Goal: Task Accomplishment & Management: Use online tool/utility

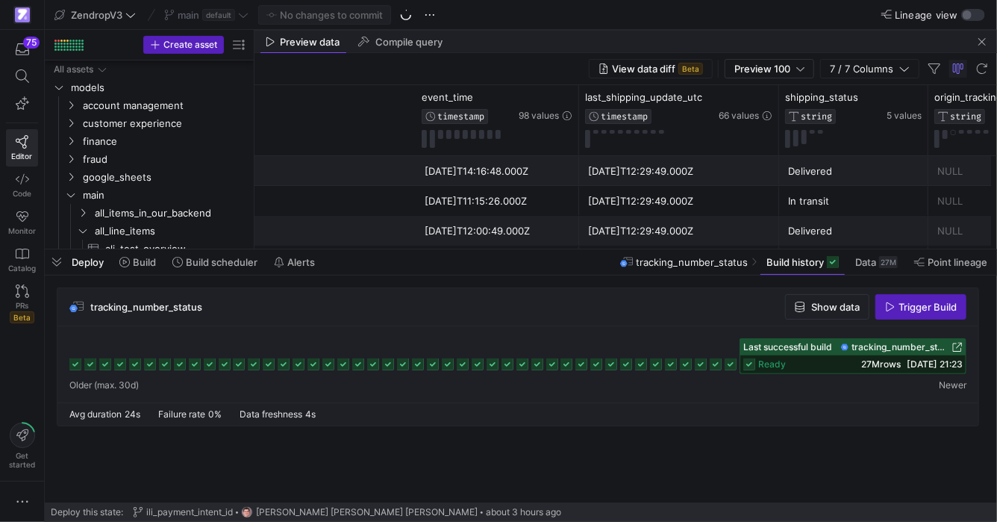
scroll to position [0, 455]
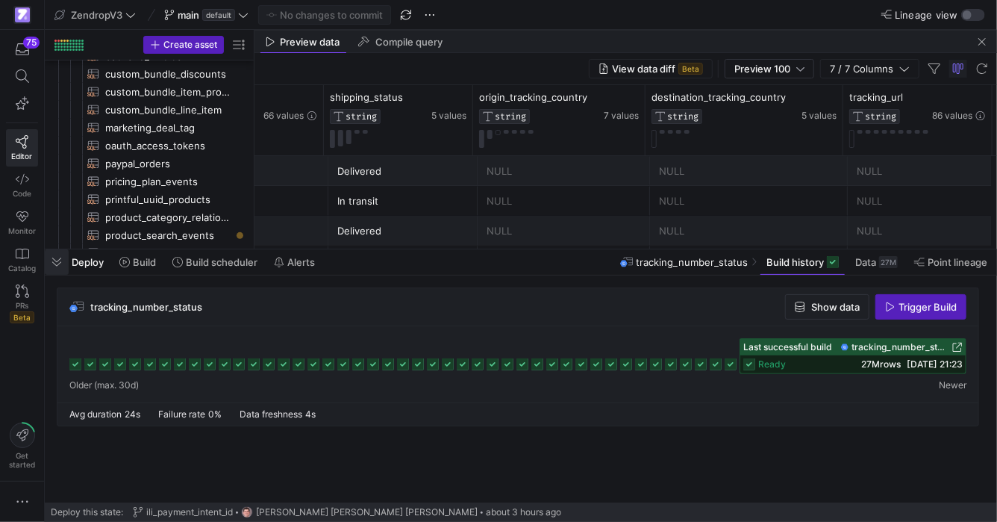
click at [54, 266] on span "button" at bounding box center [57, 261] width 24 height 25
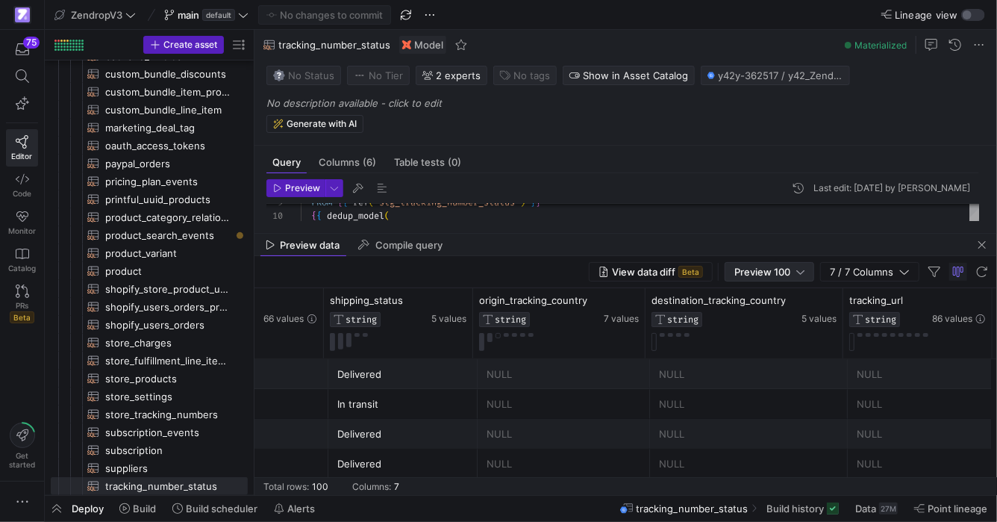
click at [770, 274] on span "Preview 100" at bounding box center [763, 272] width 56 height 12
click at [767, 322] on span "Full Preview" at bounding box center [770, 320] width 77 height 12
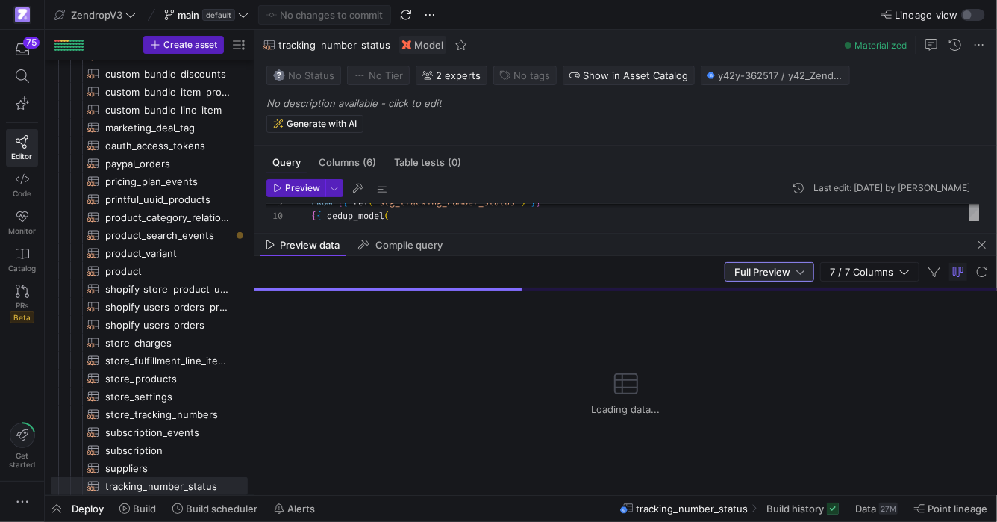
click at [688, 224] on mat-tab-group "Query Columns (6) Table tests (0) Preview Last edit: [DATE] by [PERSON_NAME] 12…" at bounding box center [623, 189] width 737 height 87
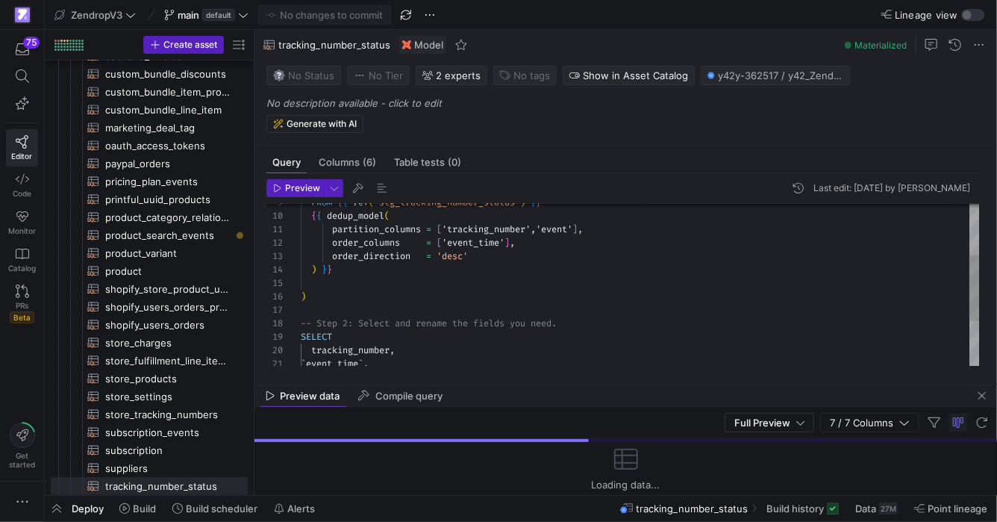
drag, startPoint x: 658, startPoint y: 232, endPoint x: 674, endPoint y: 383, distance: 151.6
click at [674, 383] on div at bounding box center [626, 384] width 743 height 6
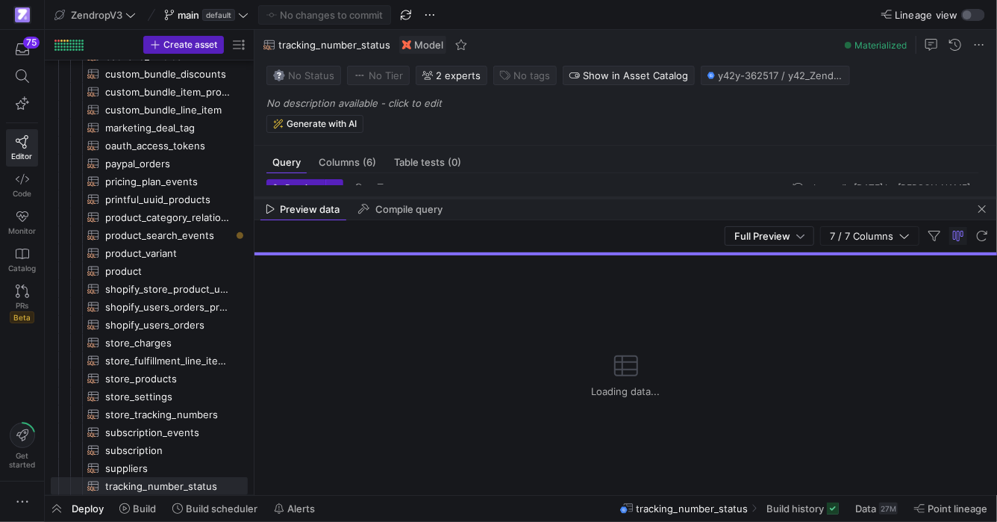
drag, startPoint x: 505, startPoint y: 385, endPoint x: 502, endPoint y: 202, distance: 182.9
click at [502, 201] on div at bounding box center [626, 198] width 743 height 6
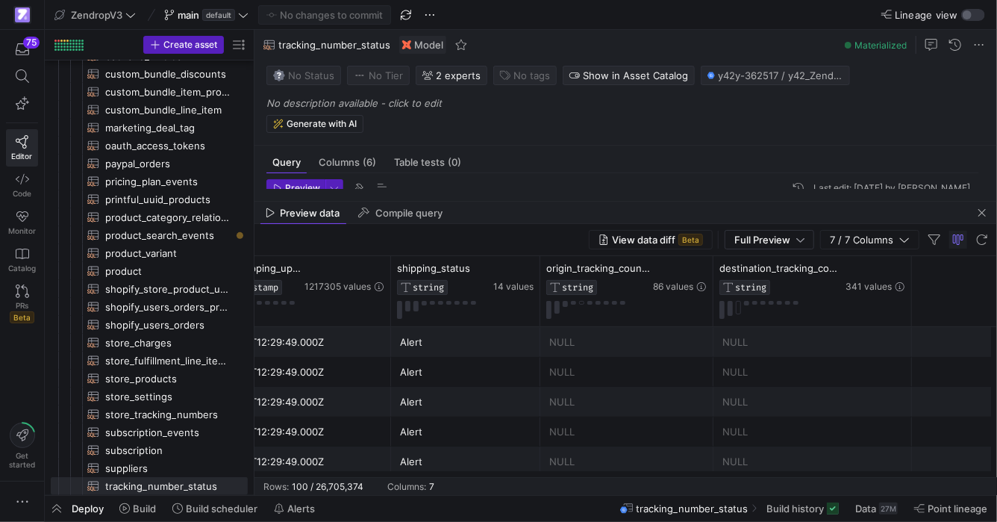
scroll to position [0, 413]
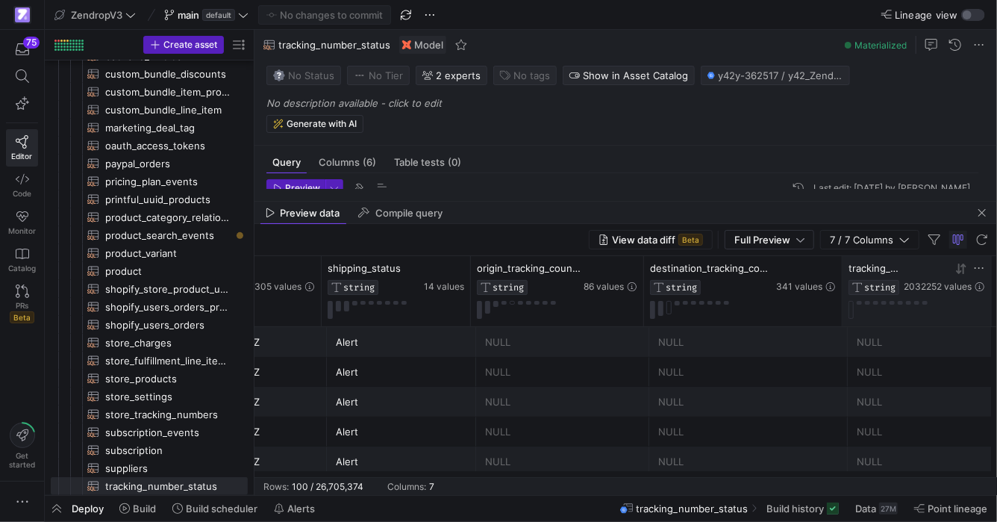
click at [959, 271] on icon at bounding box center [958, 269] width 5 height 10
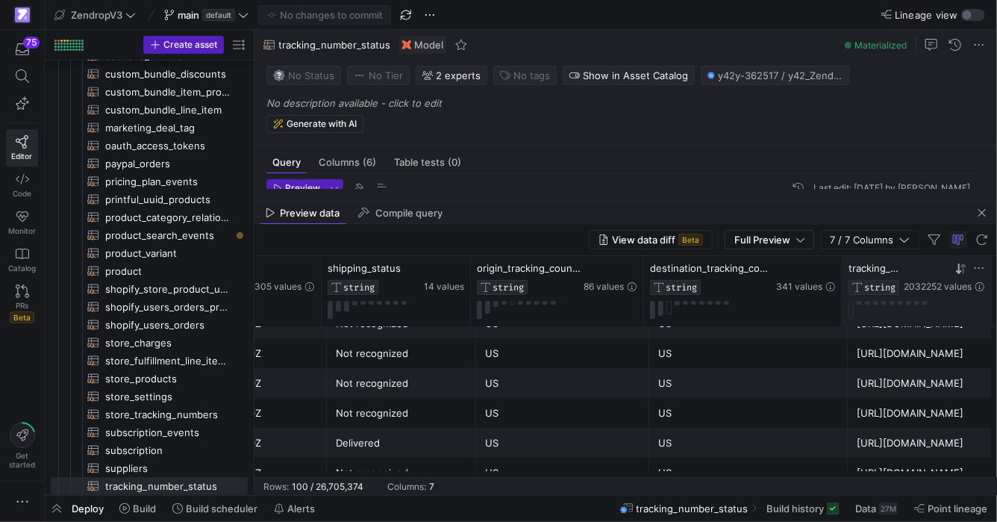
scroll to position [0, 0]
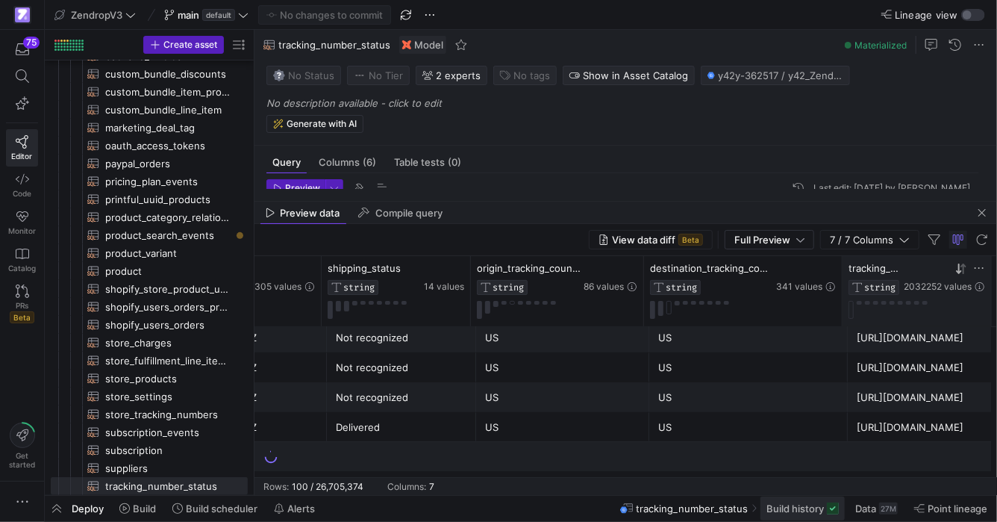
click at [814, 507] on span "Build history" at bounding box center [795, 508] width 57 height 12
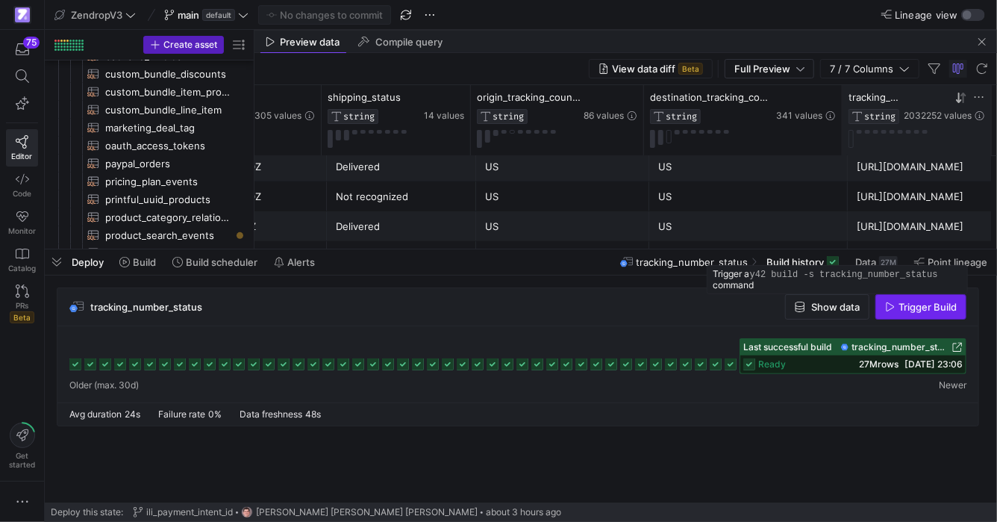
click at [913, 312] on span "Trigger Build" at bounding box center [928, 307] width 58 height 12
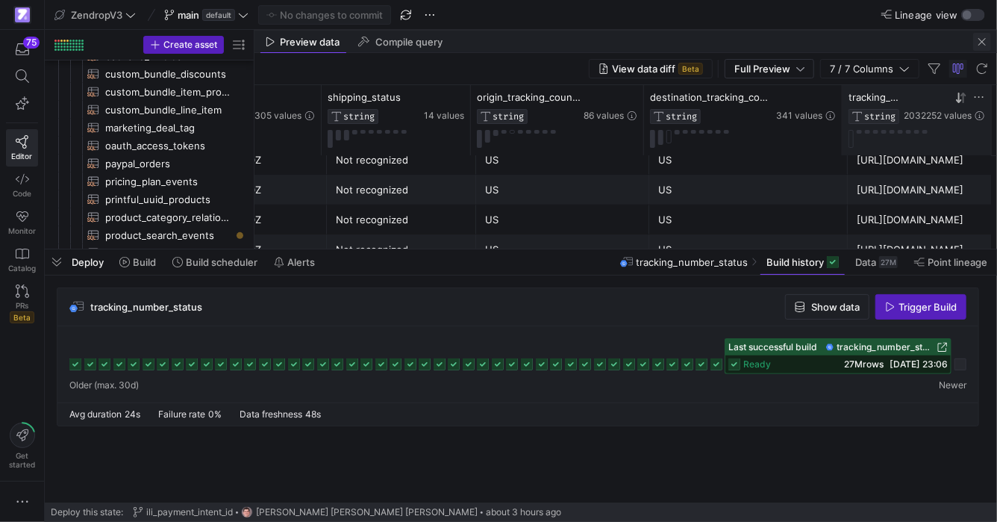
click at [981, 45] on span "button" at bounding box center [982, 42] width 18 height 18
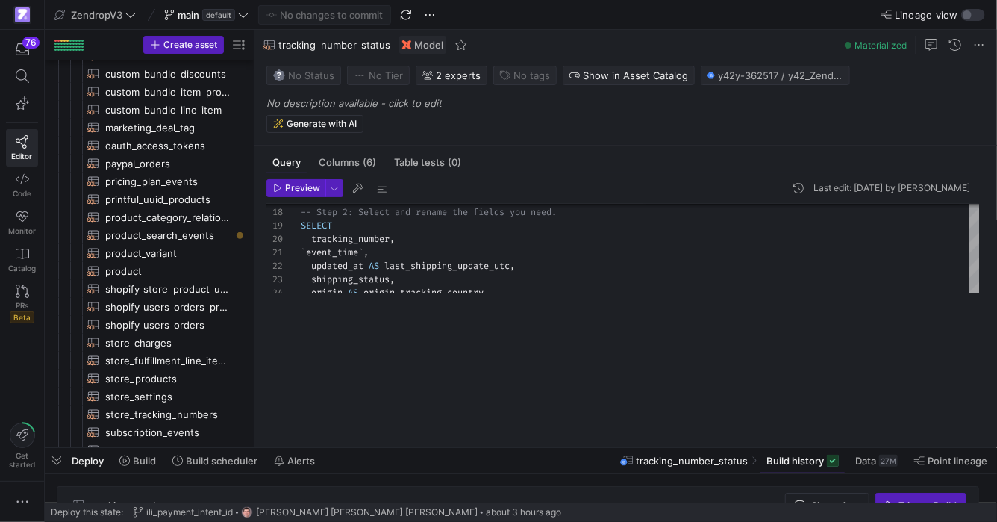
drag, startPoint x: 549, startPoint y: 249, endPoint x: 573, endPoint y: 511, distance: 263.8
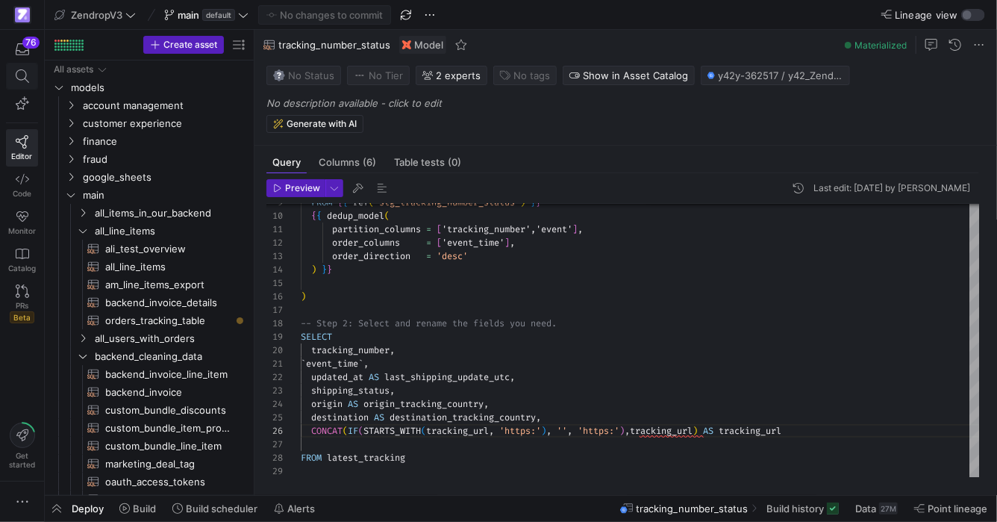
click at [19, 83] on span at bounding box center [22, 75] width 31 height 25
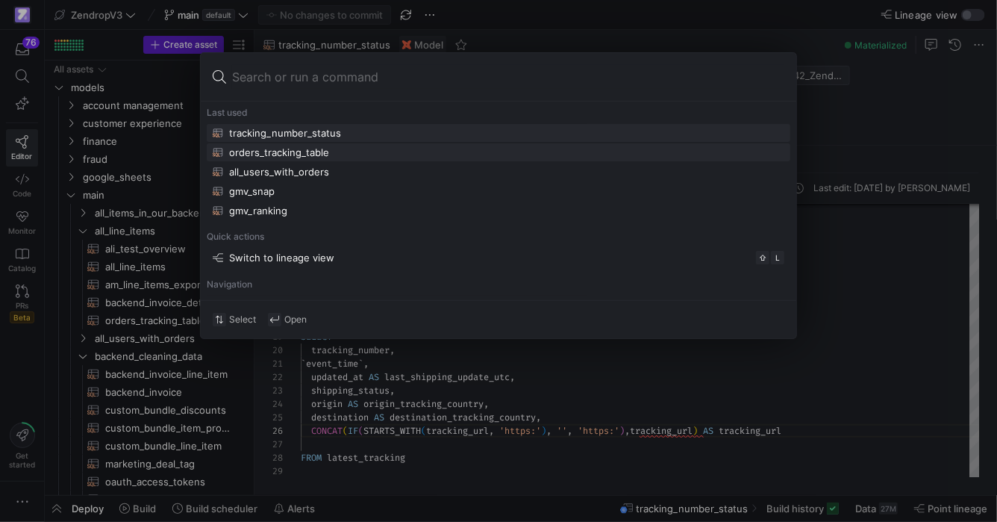
click at [319, 146] on div "orders_tracking_table" at bounding box center [279, 152] width 100 height 12
type textarea "{{ config( materialized='table', partition_by={ "field": "order_date_utc", "dat…"
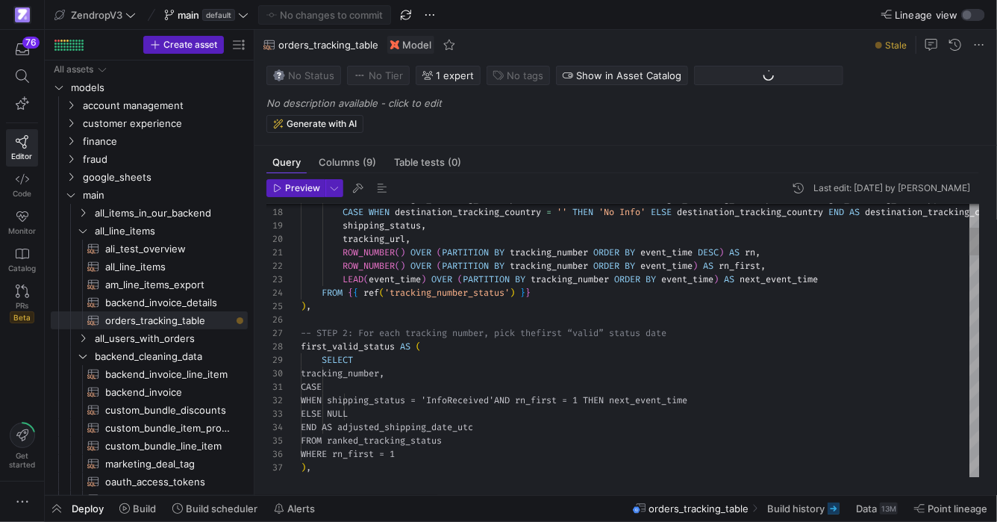
scroll to position [67, 203]
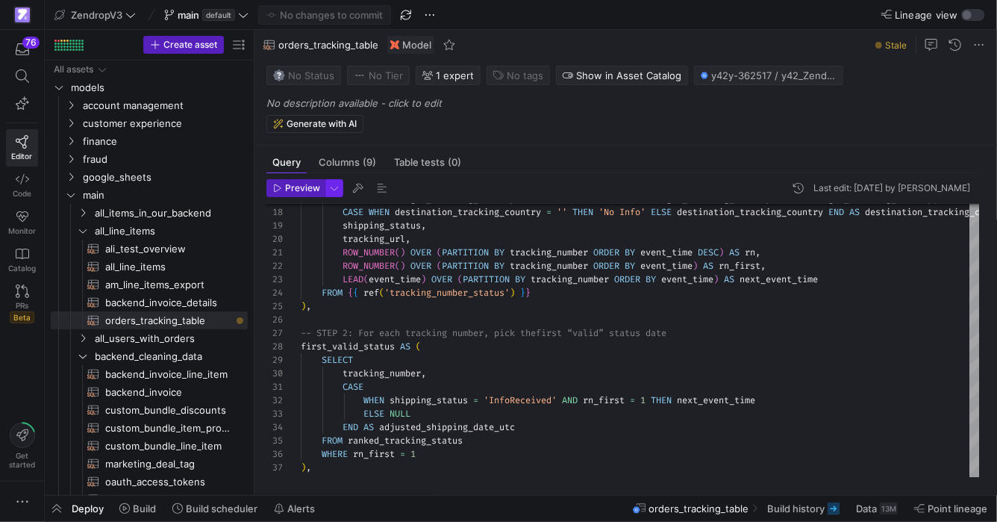
click at [334, 190] on span "button" at bounding box center [334, 188] width 16 height 16
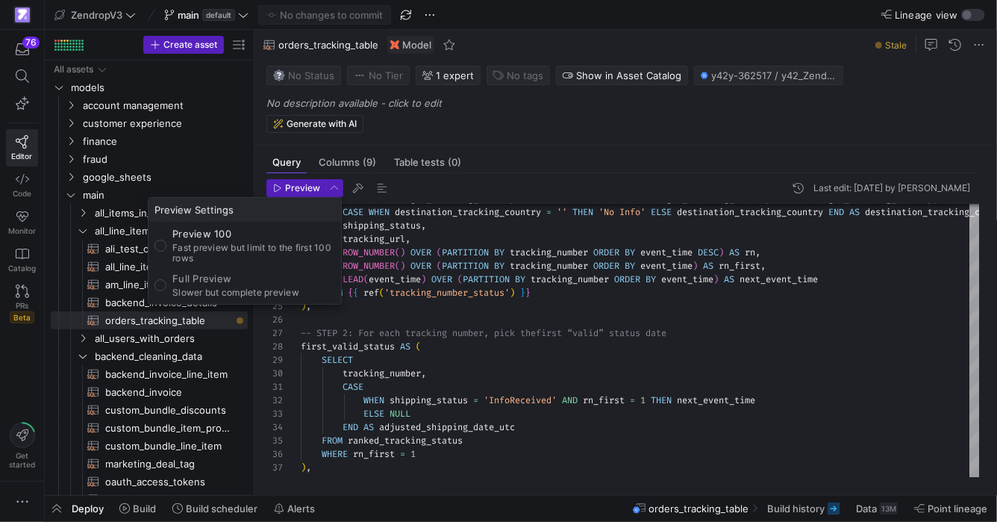
click at [298, 278] on p "Full Preview" at bounding box center [235, 278] width 127 height 12
click at [166, 279] on input "Full Preview Slower but complete preview" at bounding box center [161, 285] width 12 height 12
radio input "true"
click at [309, 190] on div at bounding box center [498, 261] width 997 height 522
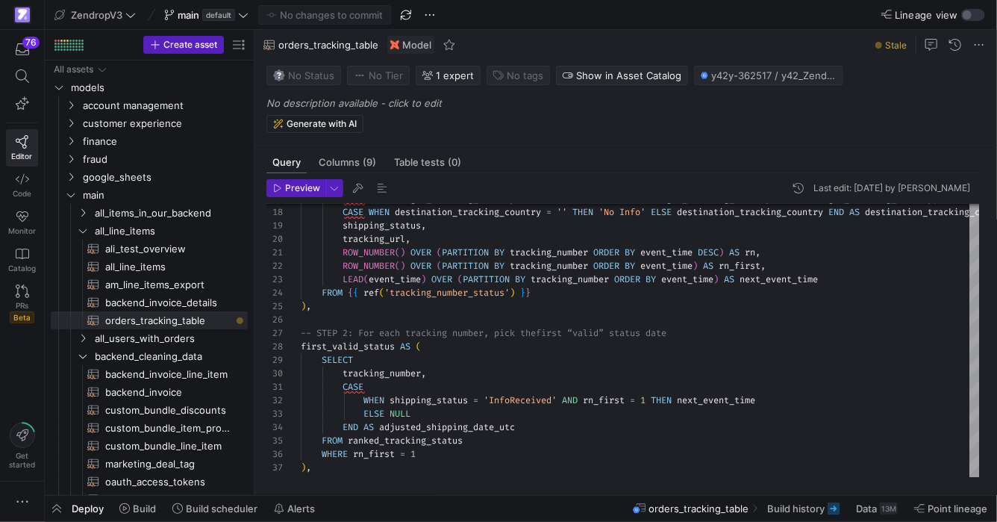
click at [309, 190] on span "Preview" at bounding box center [302, 188] width 35 height 10
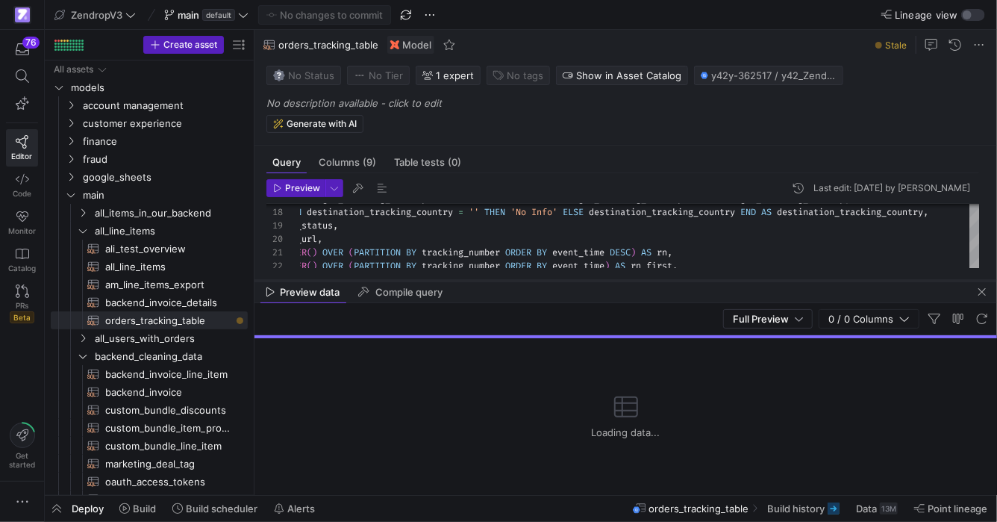
drag, startPoint x: 657, startPoint y: 233, endPoint x: 663, endPoint y: 280, distance: 47.4
click at [663, 280] on div at bounding box center [626, 281] width 743 height 6
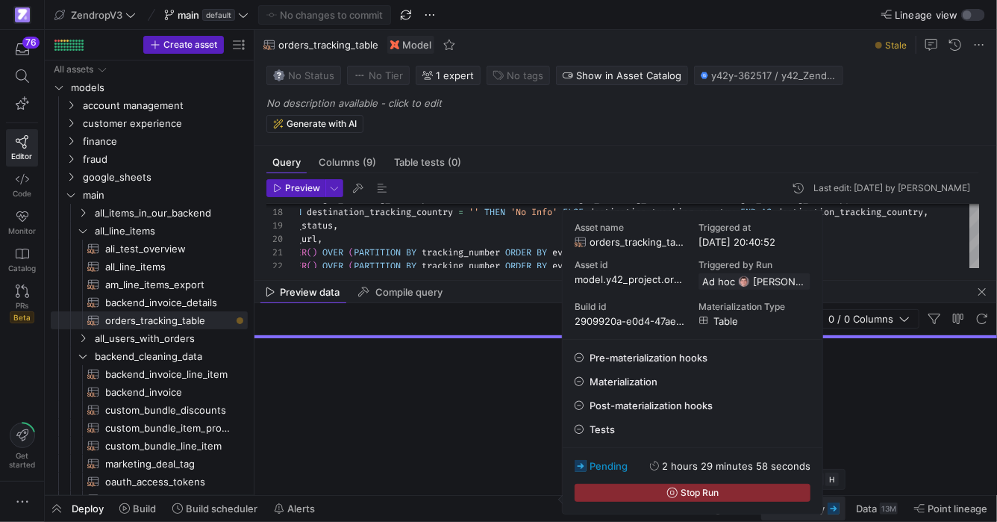
click at [832, 510] on icon at bounding box center [834, 508] width 12 height 12
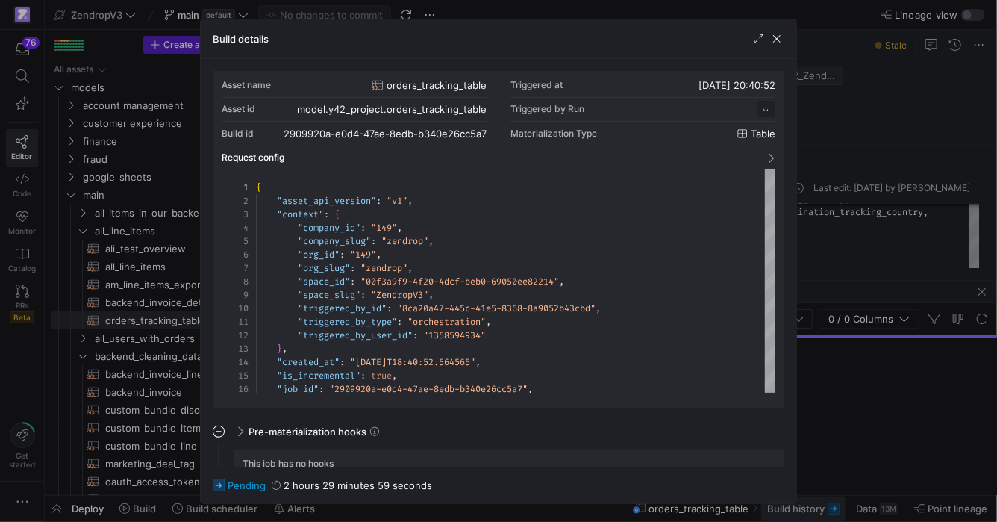
scroll to position [134, 0]
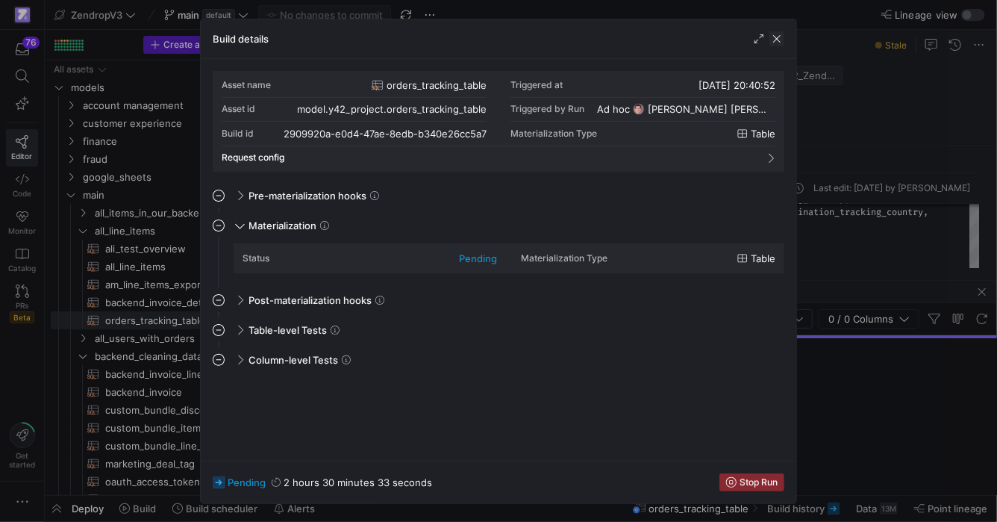
click at [780, 40] on span "button" at bounding box center [777, 38] width 15 height 15
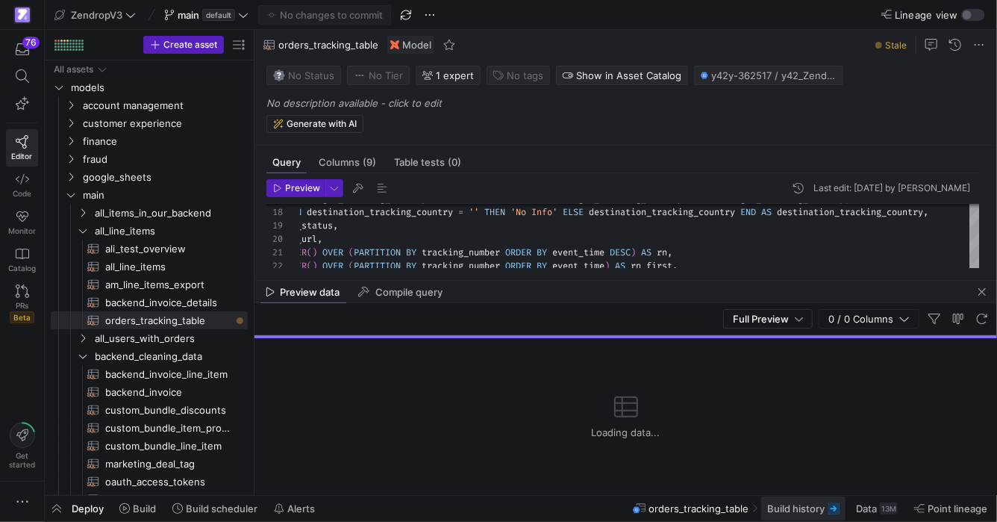
click at [815, 507] on span "Build history" at bounding box center [795, 508] width 57 height 12
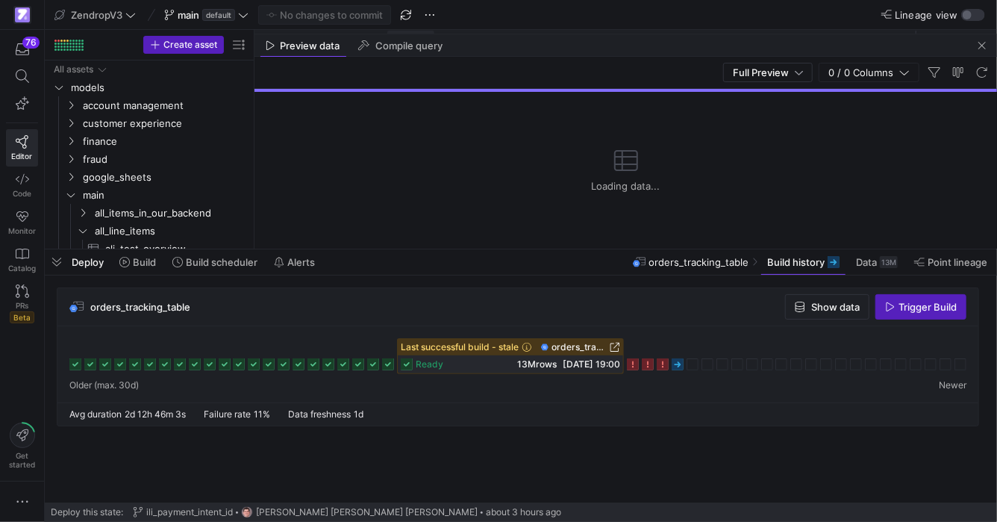
click at [682, 366] on icon at bounding box center [678, 364] width 12 height 12
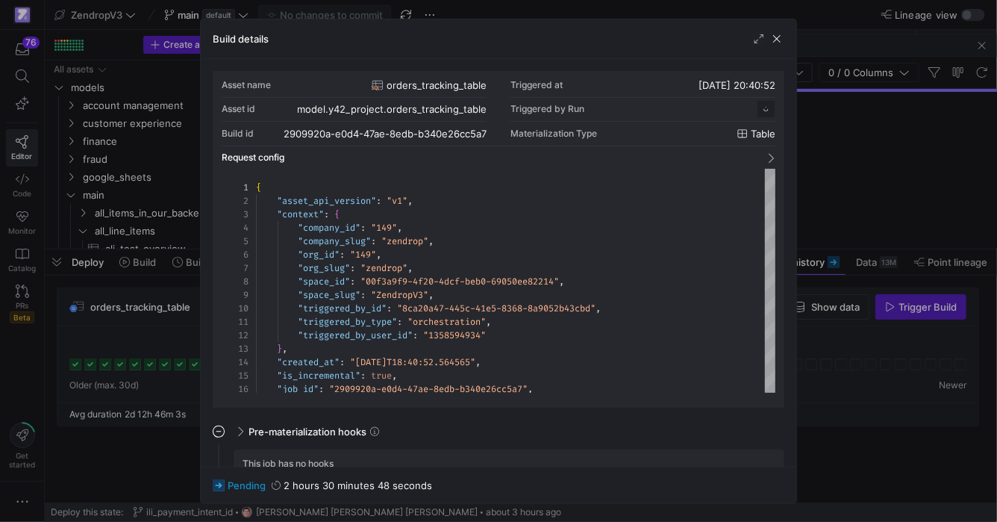
scroll to position [134, 0]
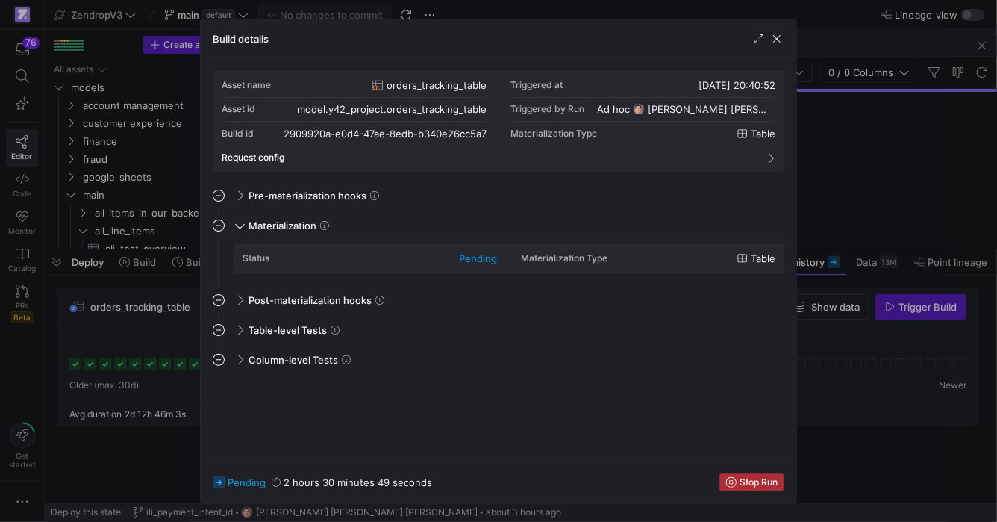
click at [770, 484] on span "Stop Run" at bounding box center [759, 482] width 38 height 10
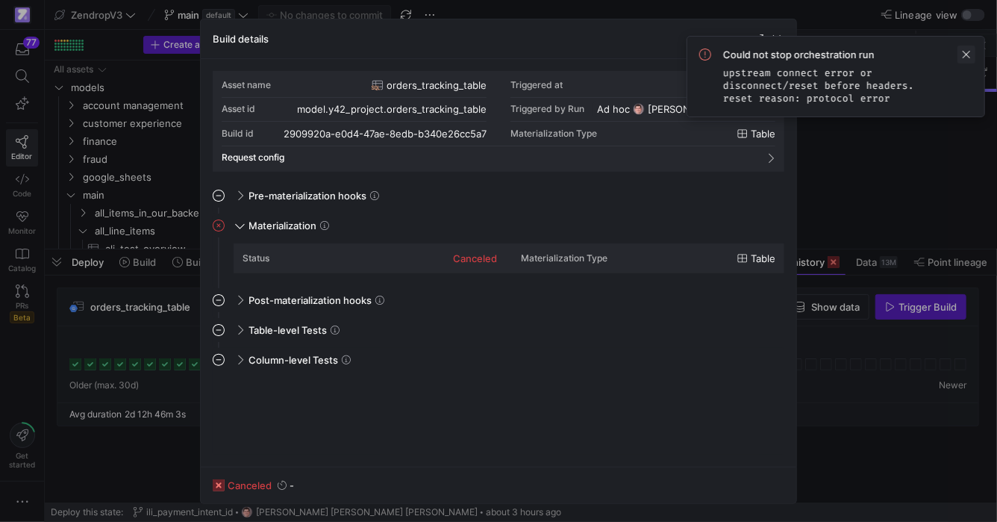
click at [966, 57] on span at bounding box center [967, 55] width 18 height 18
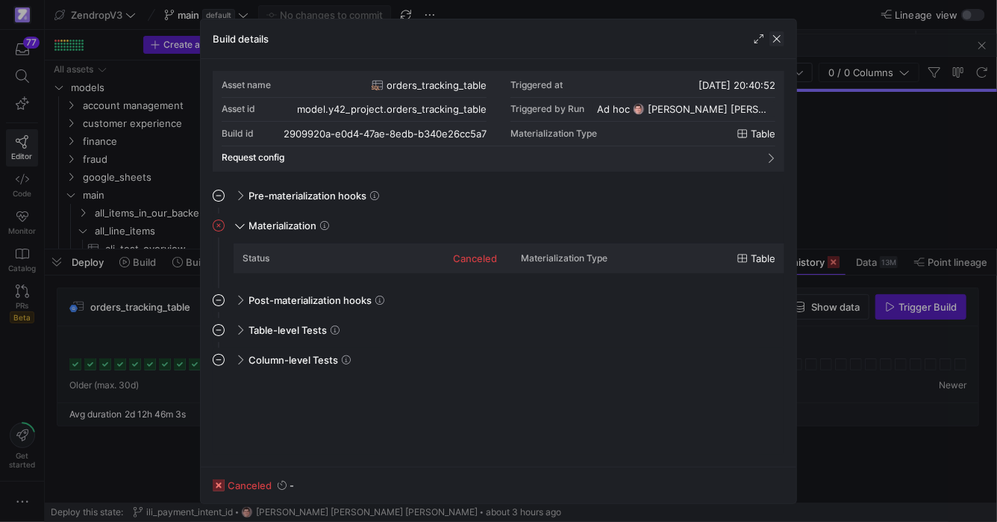
click at [774, 39] on span "button" at bounding box center [777, 38] width 15 height 15
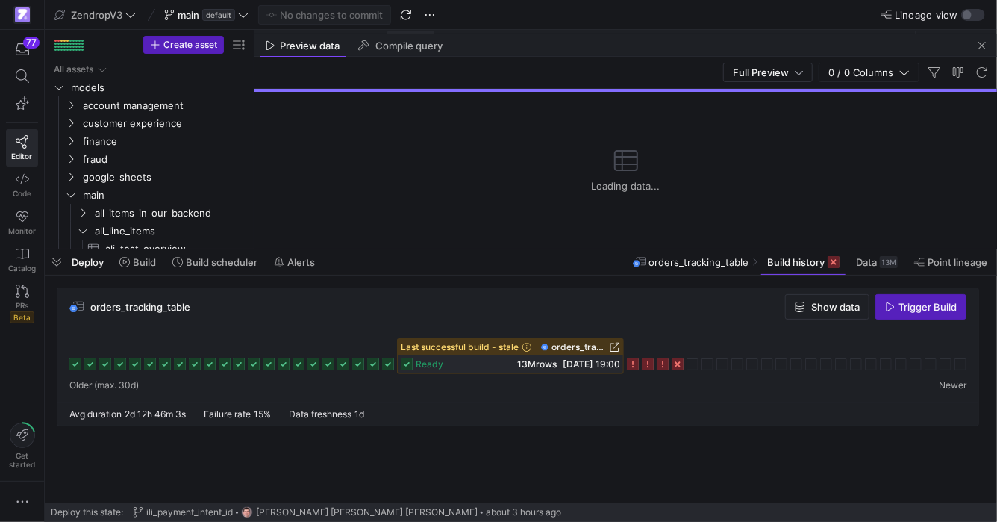
click at [717, 264] on span "orders_tracking_table" at bounding box center [699, 262] width 100 height 12
click at [983, 48] on span "button" at bounding box center [982, 46] width 18 height 18
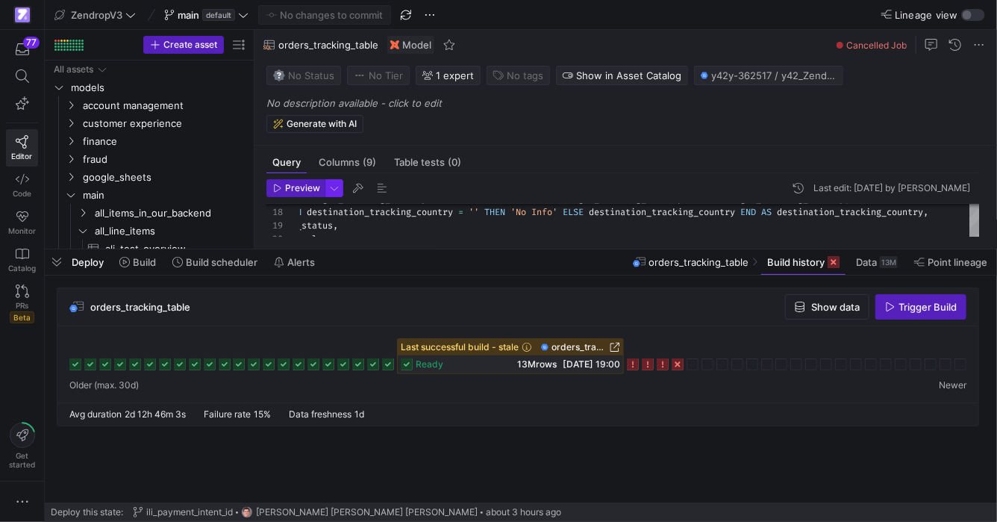
click at [341, 181] on button "button" at bounding box center [334, 188] width 18 height 18
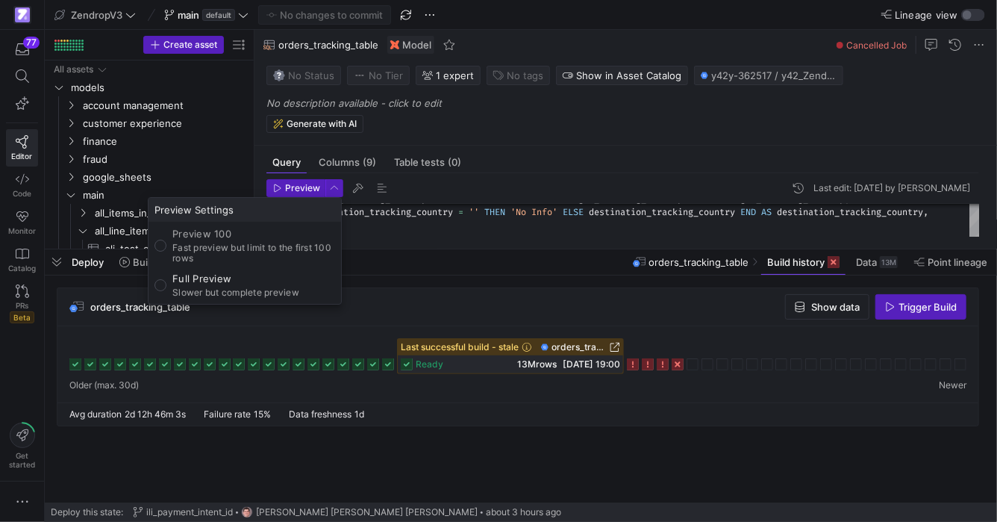
click at [290, 240] on div "Preview 100 Fast preview but limit to the first 100 rows" at bounding box center [253, 246] width 163 height 36
click at [166, 240] on input "Preview 100 Fast preview but limit to the first 100 rows" at bounding box center [161, 246] width 12 height 12
radio input "true"
click at [315, 187] on div at bounding box center [498, 261] width 997 height 522
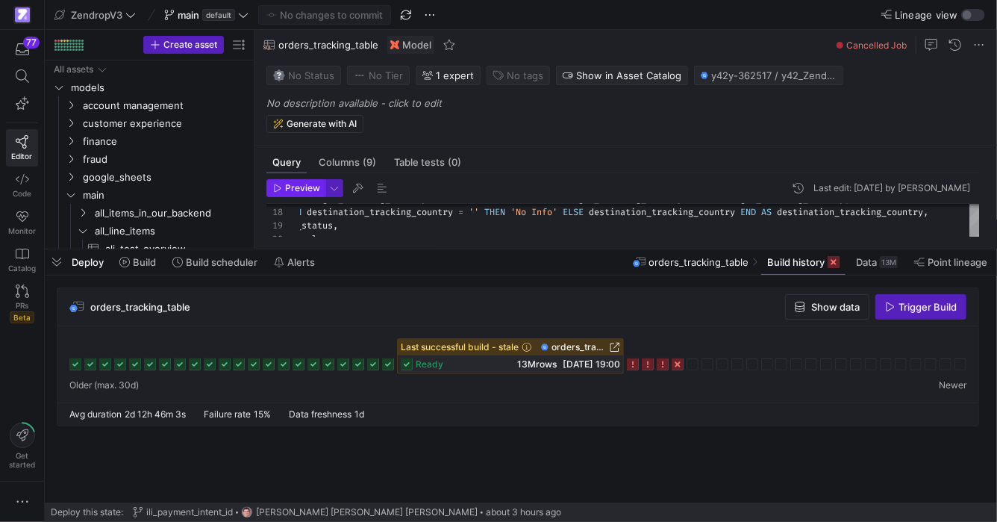
click at [311, 189] on span "Preview" at bounding box center [302, 188] width 35 height 10
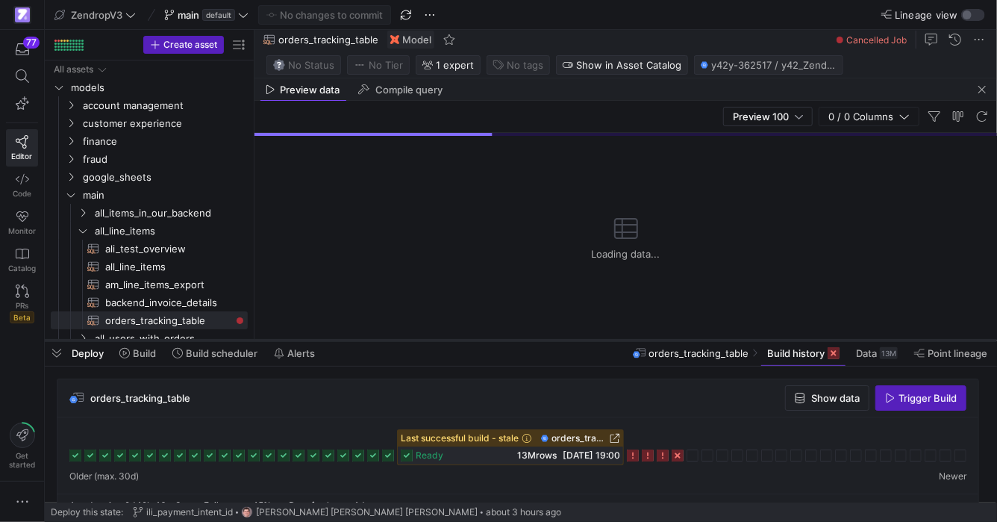
drag, startPoint x: 575, startPoint y: 249, endPoint x: 581, endPoint y: 340, distance: 91.3
click at [581, 340] on div at bounding box center [521, 340] width 953 height 6
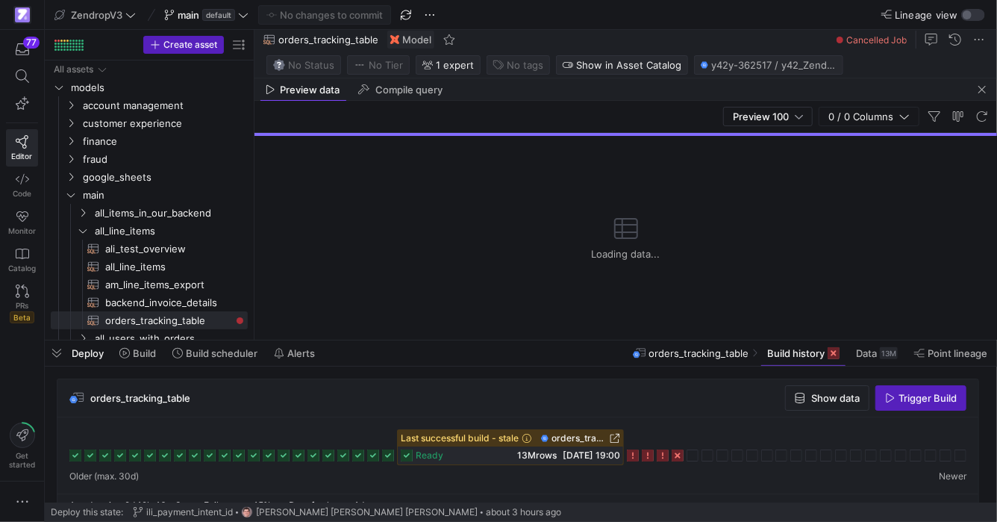
click at [705, 353] on span "orders_tracking_table" at bounding box center [699, 353] width 100 height 12
click at [411, 455] on icon at bounding box center [407, 455] width 12 height 12
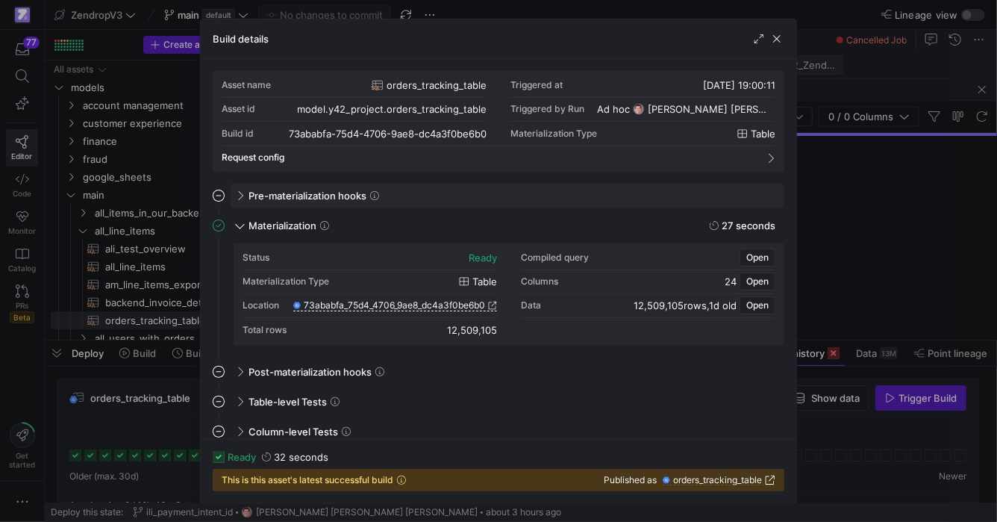
click at [241, 197] on span at bounding box center [239, 195] width 12 height 7
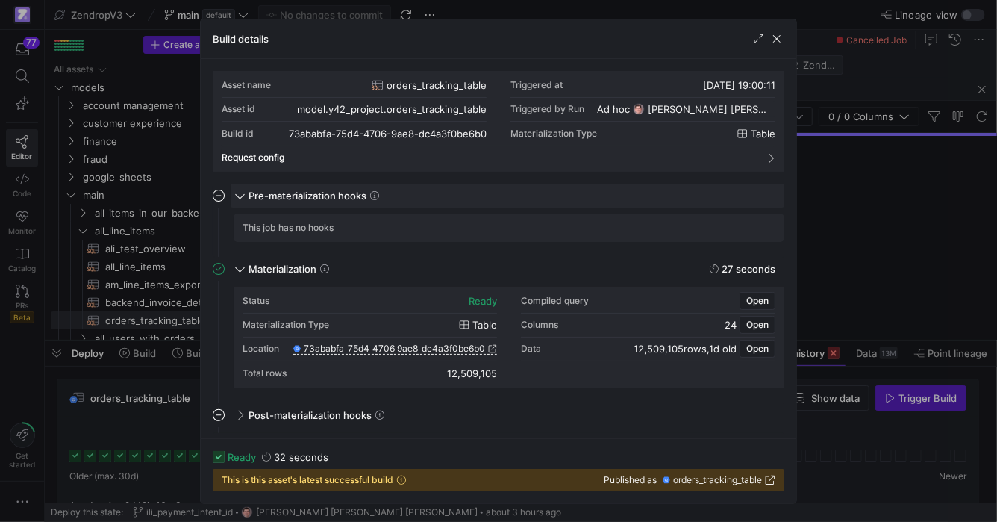
click at [241, 197] on span at bounding box center [240, 194] width 7 height 12
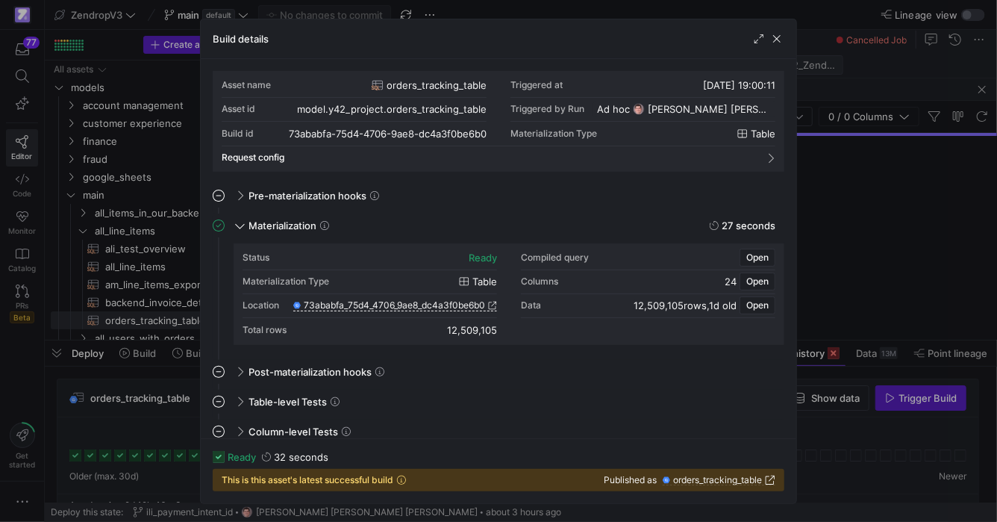
scroll to position [10, 0]
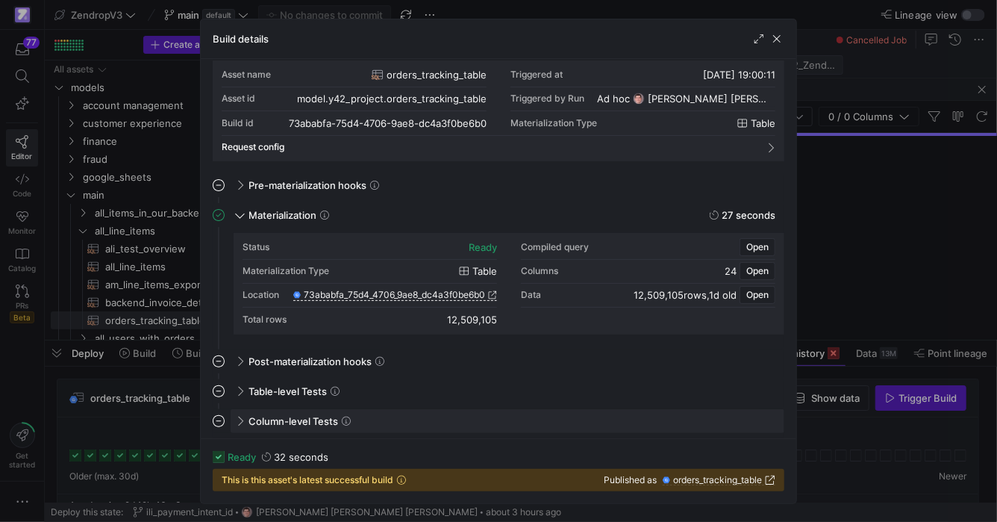
click at [237, 418] on span at bounding box center [239, 420] width 12 height 7
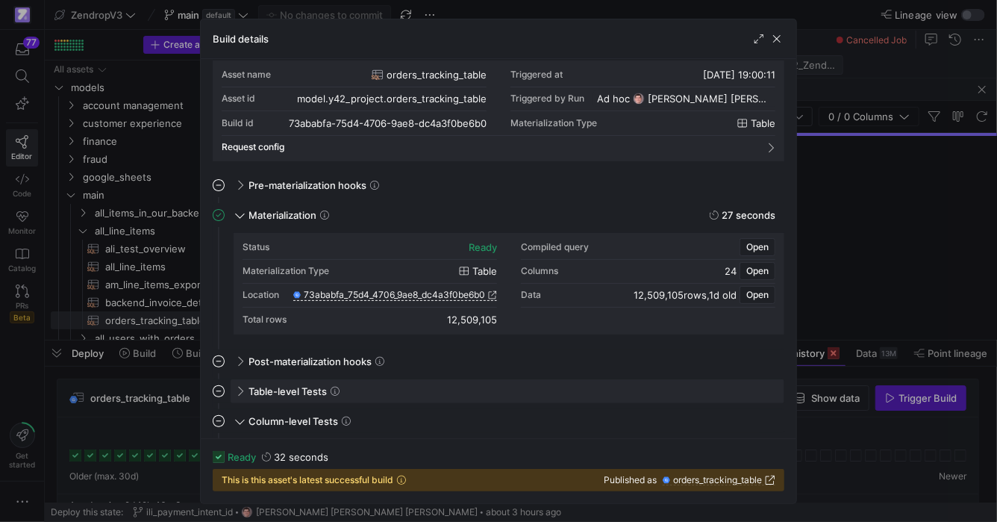
scroll to position [54, 0]
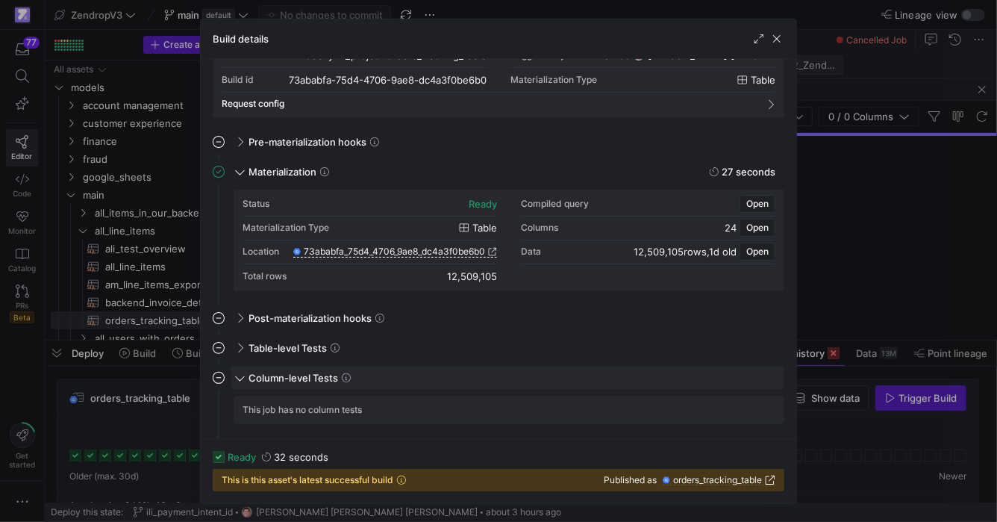
click at [237, 372] on span at bounding box center [240, 376] width 7 height 12
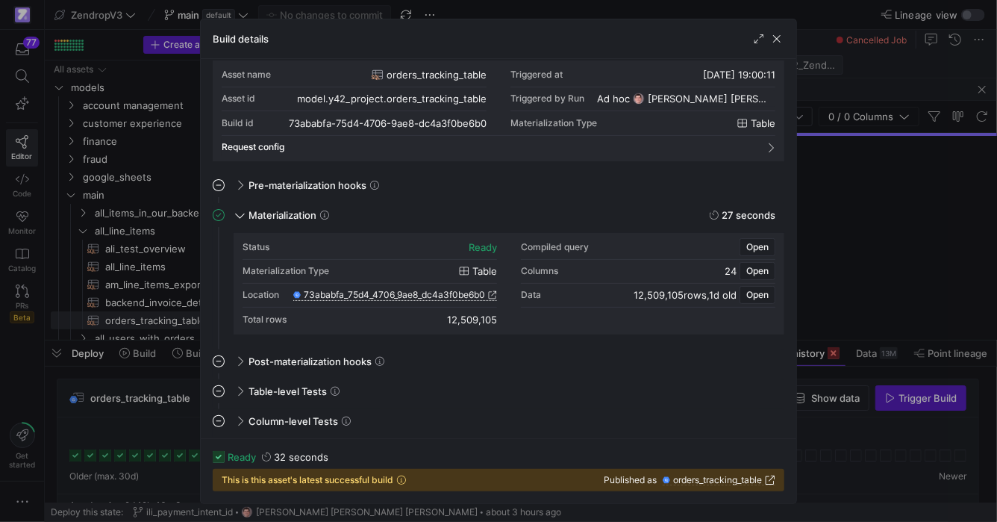
scroll to position [0, 0]
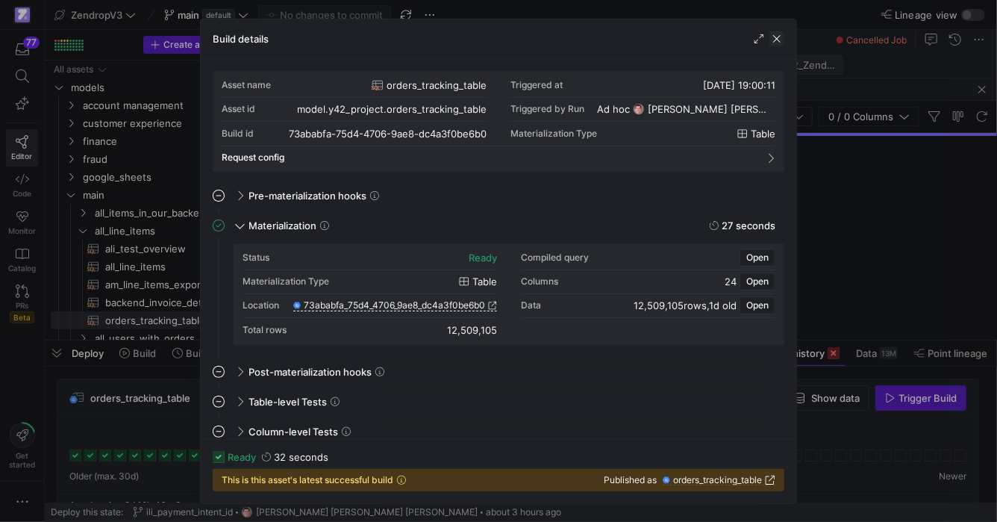
click at [782, 42] on span "button" at bounding box center [777, 38] width 15 height 15
